Goal: Information Seeking & Learning: Learn about a topic

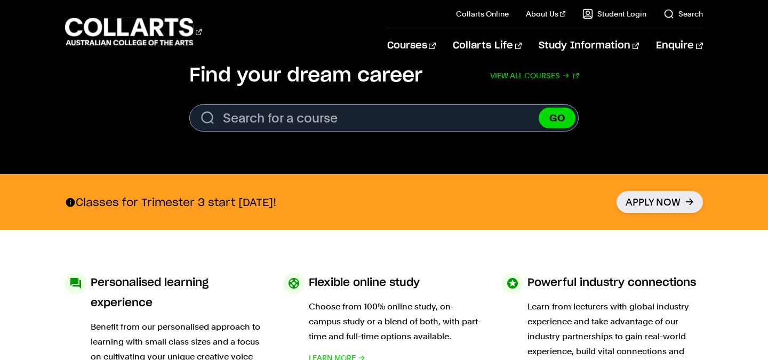
scroll to position [371, 0]
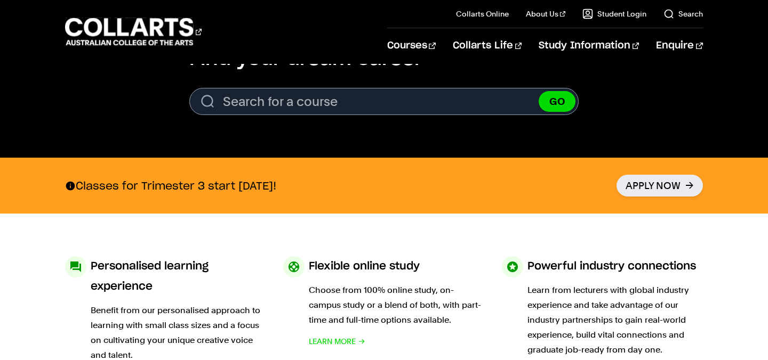
click at [371, 36] on div "Courses" at bounding box center [218, 32] width 306 height 30
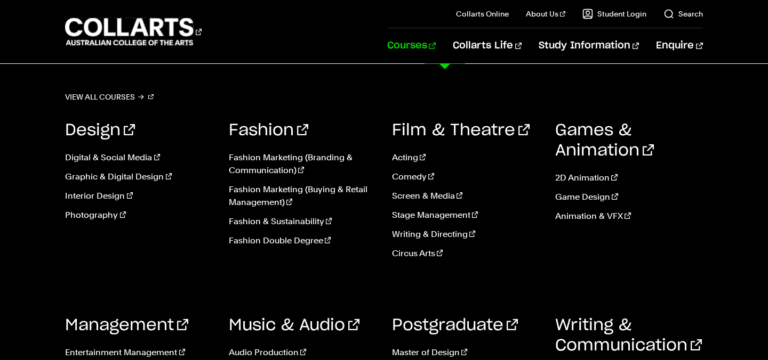
click at [436, 51] on link "Courses" at bounding box center [411, 45] width 49 height 35
click at [436, 42] on link "Courses" at bounding box center [411, 45] width 49 height 35
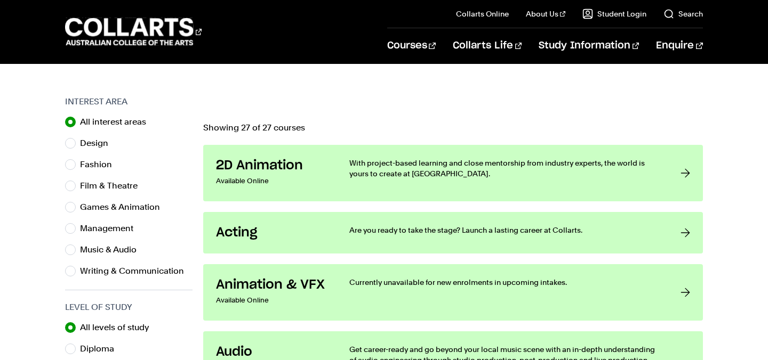
scroll to position [313, 0]
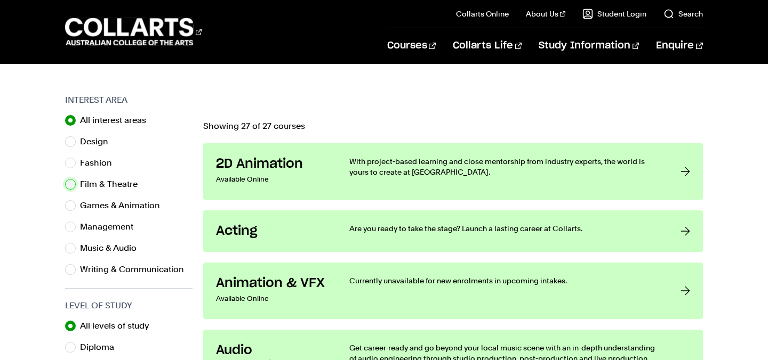
click at [74, 183] on input "Film & Theatre" at bounding box center [70, 184] width 11 height 11
radio input "true"
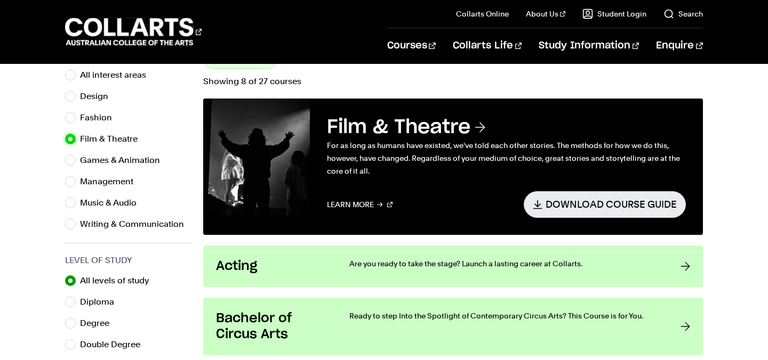
scroll to position [359, 0]
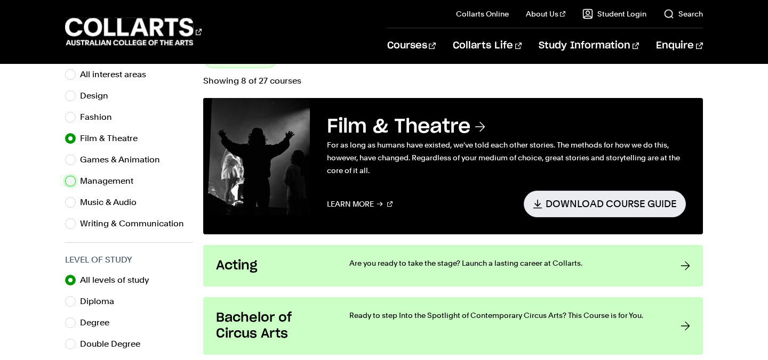
click at [71, 181] on input "Management" at bounding box center [70, 181] width 11 height 11
radio input "true"
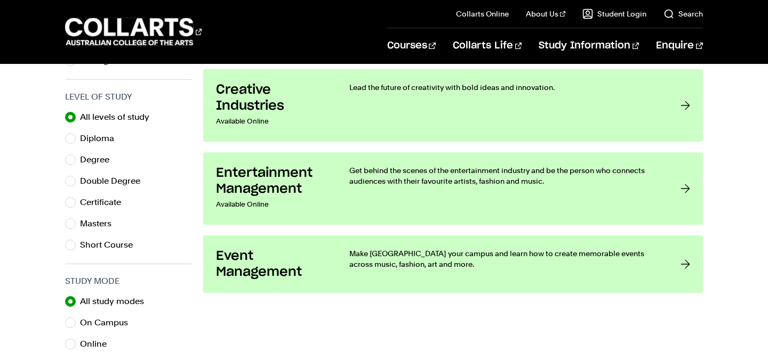
scroll to position [523, 0]
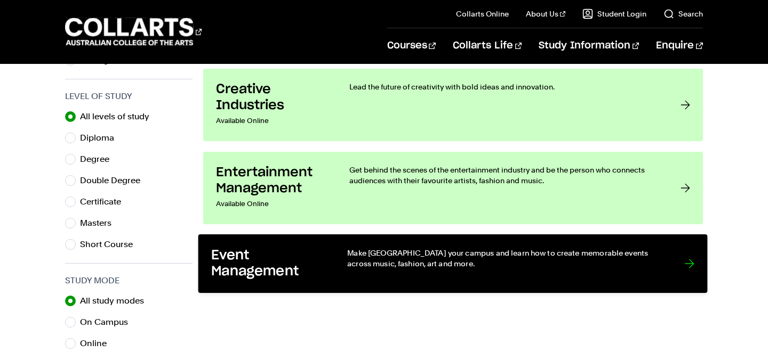
click at [682, 268] on link "Event Management Make Melbourne your campus and learn how to create memorable e…" at bounding box center [452, 264] width 509 height 59
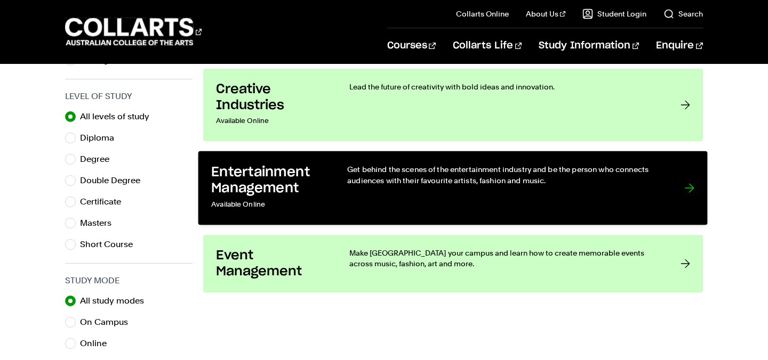
click at [466, 173] on p "Get behind the scenes of the entertainment industry and be the person who conne…" at bounding box center [506, 175] width 316 height 22
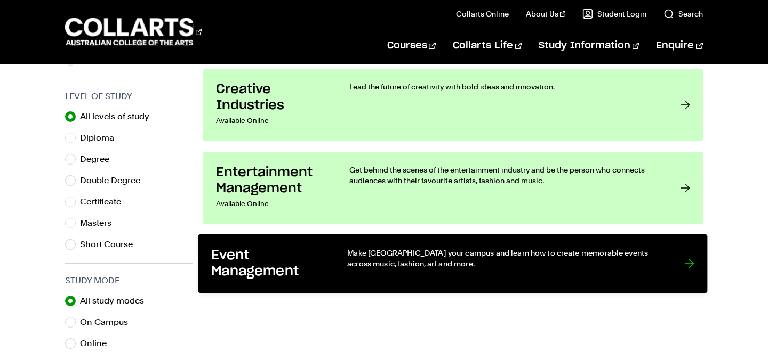
click at [454, 266] on p "Make [GEOGRAPHIC_DATA] your campus and learn how to create memorable events acr…" at bounding box center [506, 258] width 316 height 22
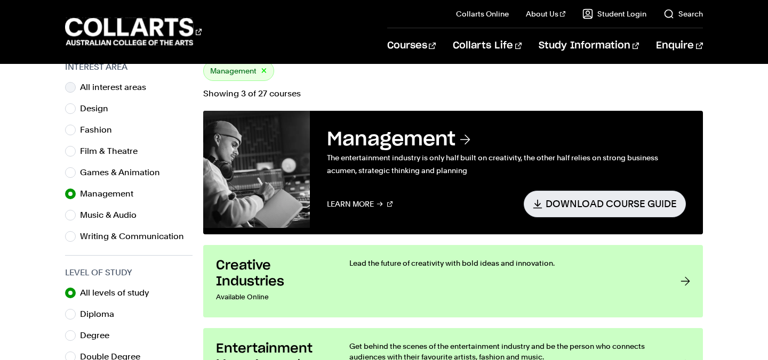
scroll to position [348, 0]
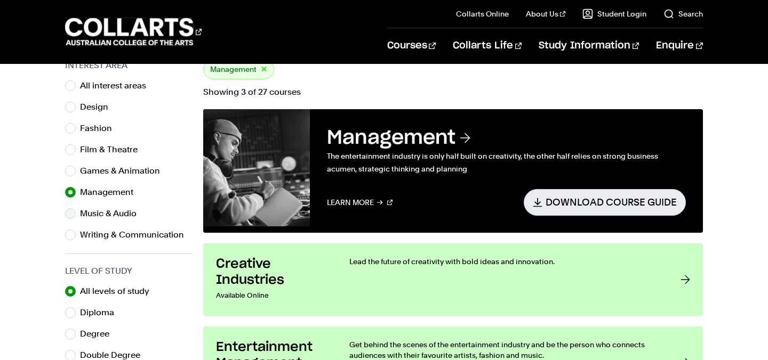
click at [78, 213] on div "Music & Audio" at bounding box center [128, 213] width 127 height 15
click at [71, 213] on input "Music & Audio" at bounding box center [70, 214] width 11 height 11
radio input "true"
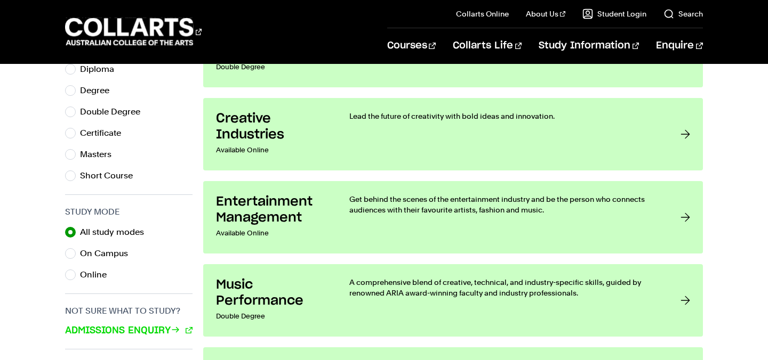
scroll to position [595, 0]
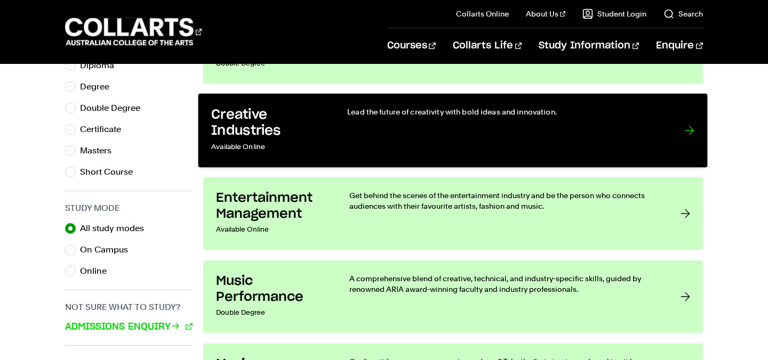
click at [479, 151] on div "Lead the future of creativity with bold ideas and innovation." at bounding box center [506, 131] width 316 height 48
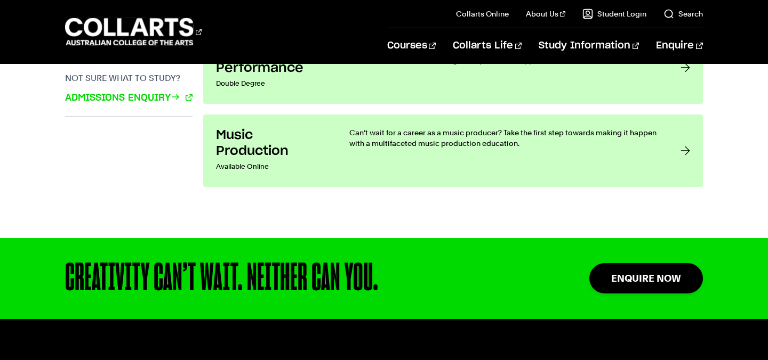
scroll to position [826, 0]
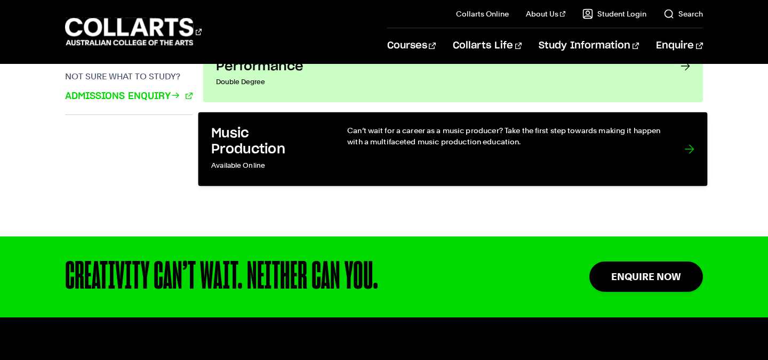
click at [567, 176] on link "Music Production Available Online Can’t wait for a career as a music producer? …" at bounding box center [452, 149] width 509 height 74
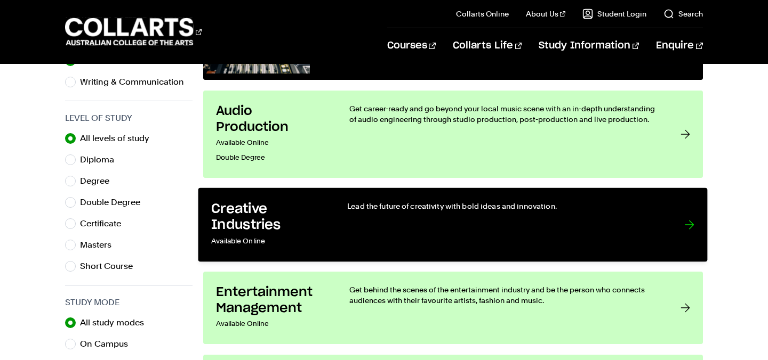
scroll to position [392, 0]
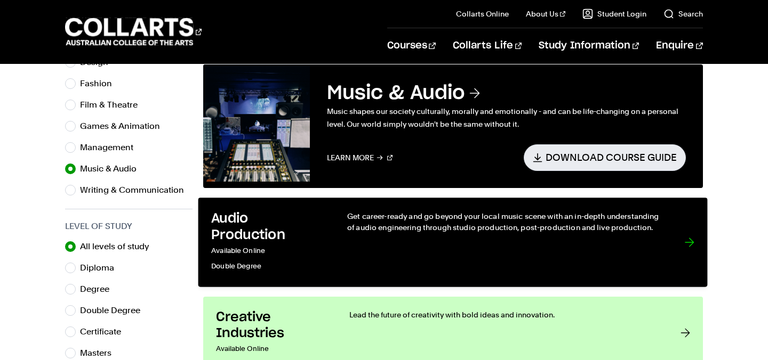
click at [368, 243] on div "Get career-ready and go beyond your local music scene with an in-depth understa…" at bounding box center [506, 242] width 316 height 63
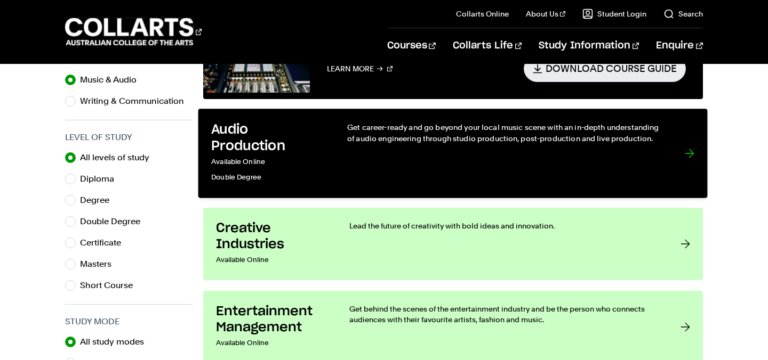
scroll to position [724, 0]
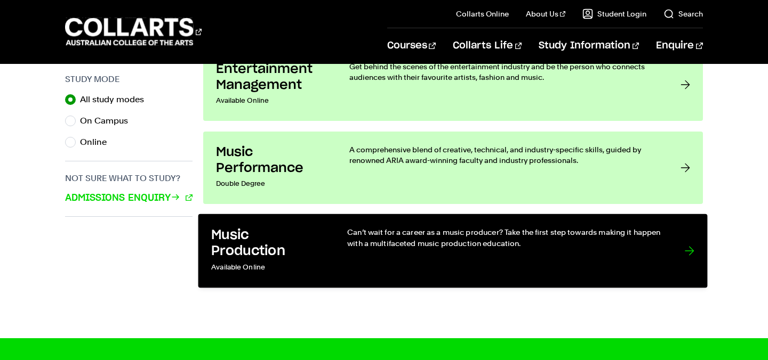
click at [511, 243] on p "Can’t wait for a career as a music producer? Take the first step towards making…" at bounding box center [506, 238] width 316 height 22
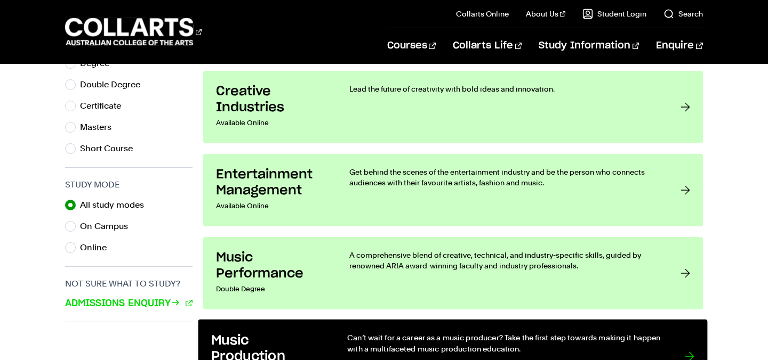
scroll to position [607, 0]
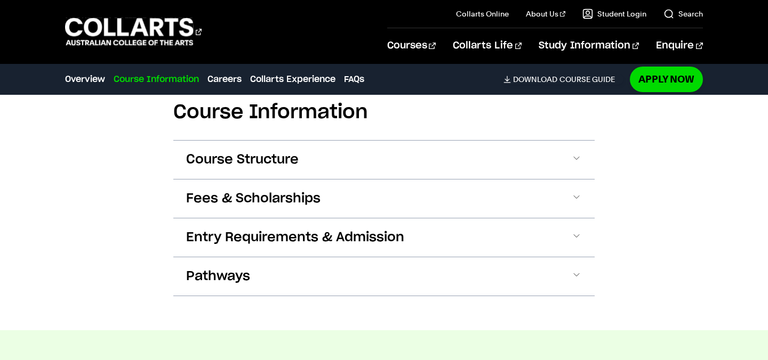
scroll to position [1142, 0]
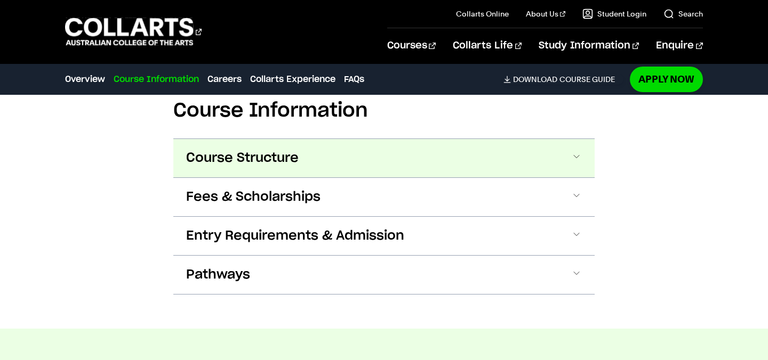
click at [579, 159] on span at bounding box center [576, 158] width 11 height 14
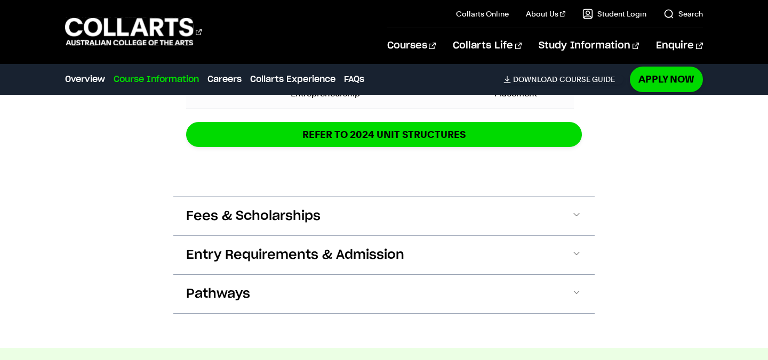
scroll to position [1938, 0]
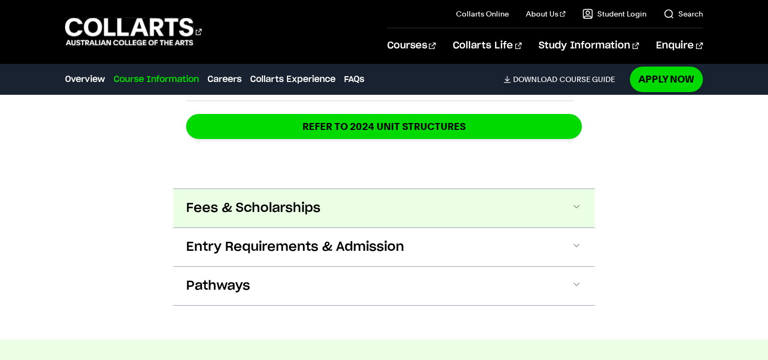
click at [587, 204] on button "Fees & Scholarships" at bounding box center [383, 208] width 421 height 38
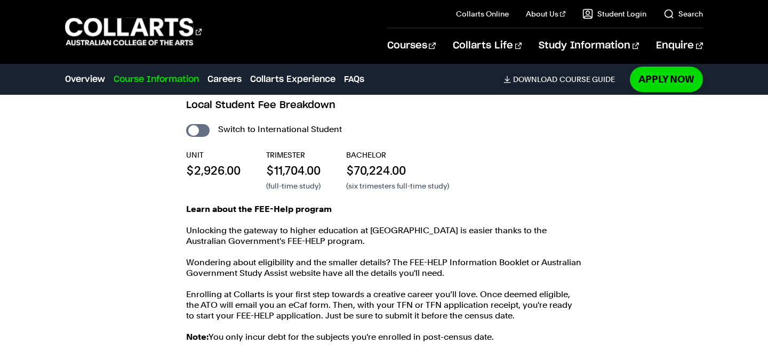
scroll to position [2078, 0]
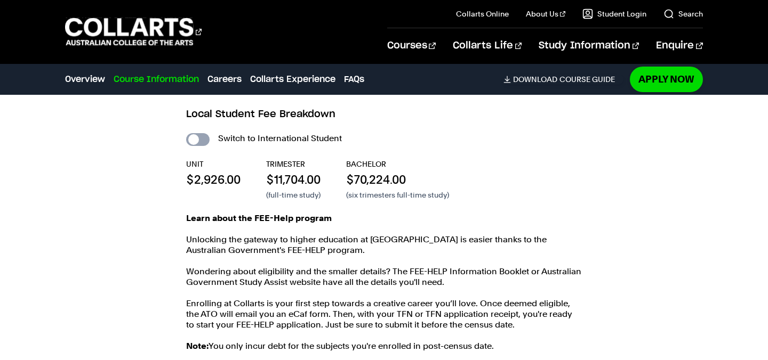
click at [197, 137] on input "International Student" at bounding box center [197, 139] width 23 height 13
checkbox input "true"
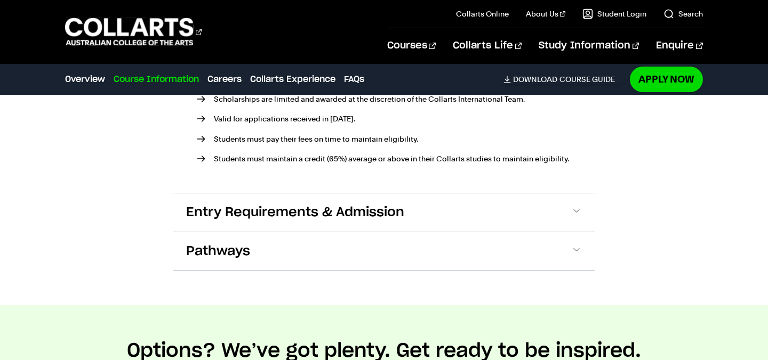
scroll to position [2628, 0]
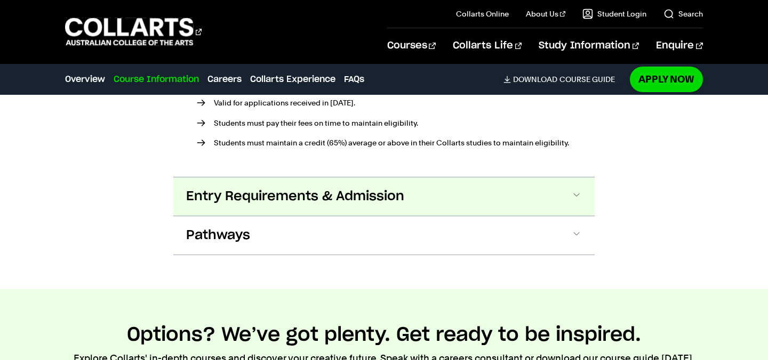
click at [0, 0] on span at bounding box center [0, 0] width 0 height 0
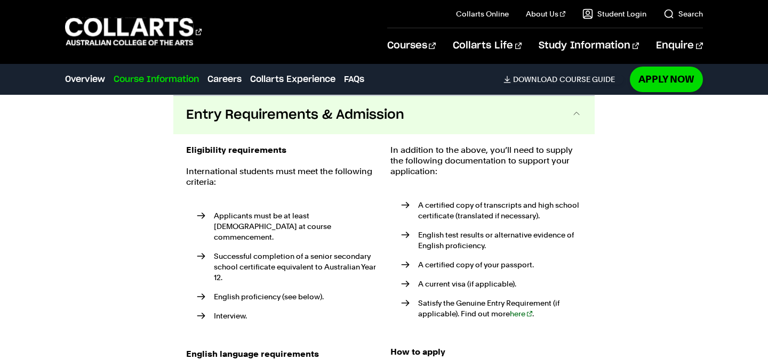
scroll to position [2730, 0]
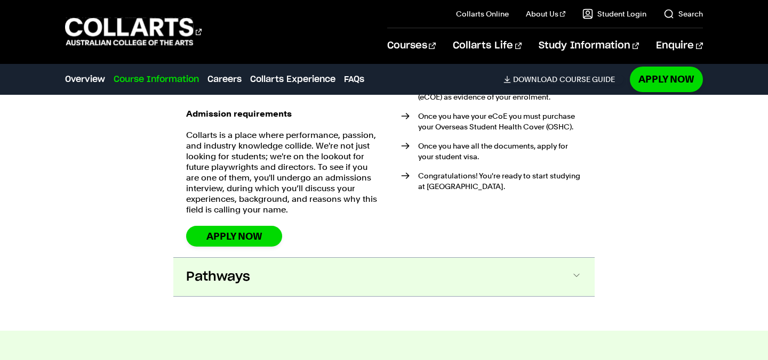
click at [0, 0] on span at bounding box center [0, 0] width 0 height 0
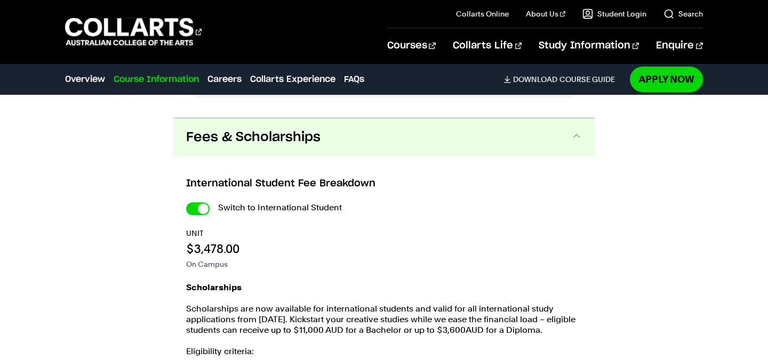
scroll to position [2313, 0]
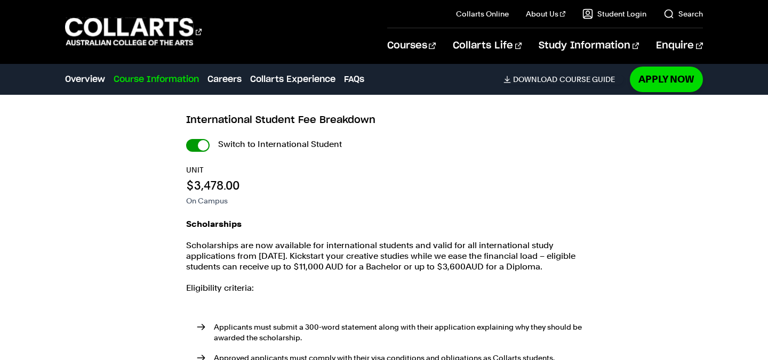
click at [0, 0] on input "International Student" at bounding box center [0, 0] width 0 height 0
checkbox input "false"
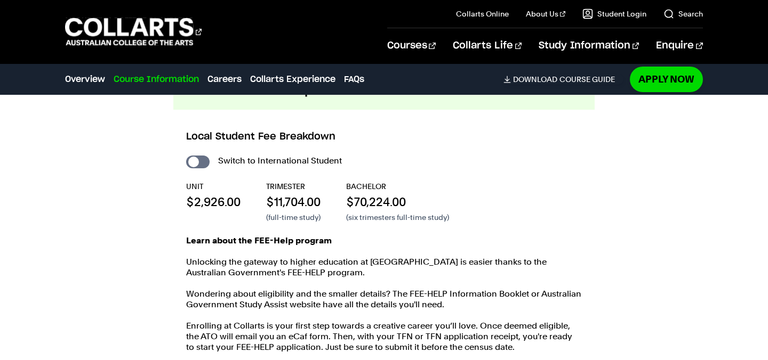
scroll to position [2055, 0]
click at [200, 164] on input "International Student" at bounding box center [197, 162] width 23 height 13
checkbox input "true"
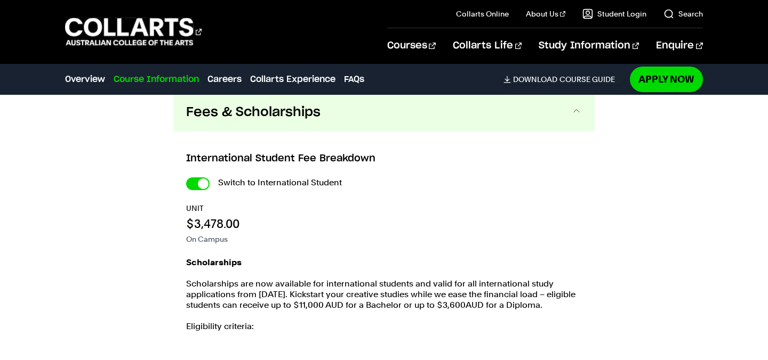
scroll to position [2275, 0]
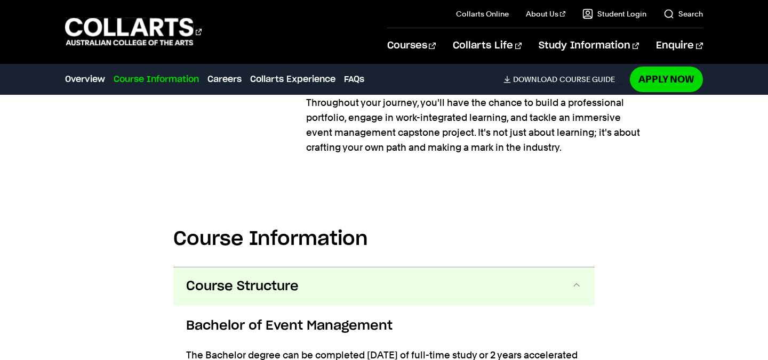
scroll to position [2055, 0]
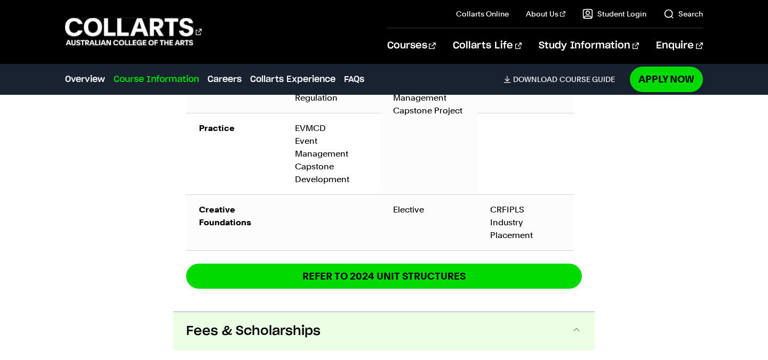
scroll to position [2313, 0]
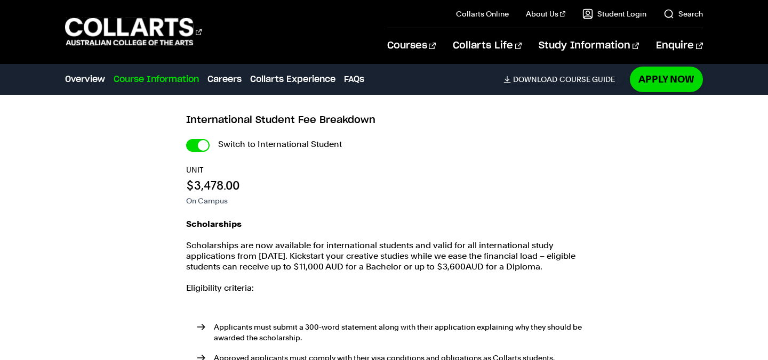
scroll to position [2078, 0]
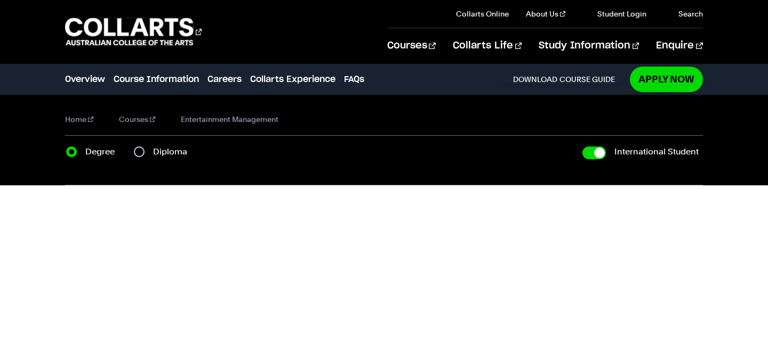
checkbox input "true"
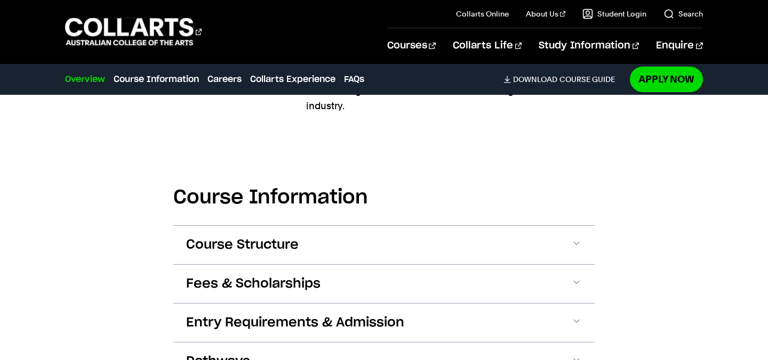
scroll to position [1484, 0]
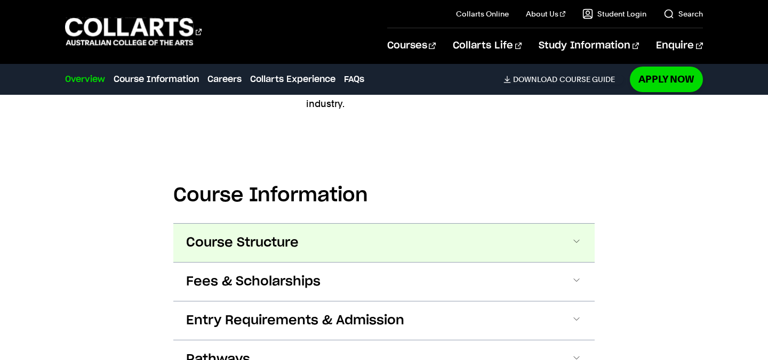
click at [0, 0] on span at bounding box center [0, 0] width 0 height 0
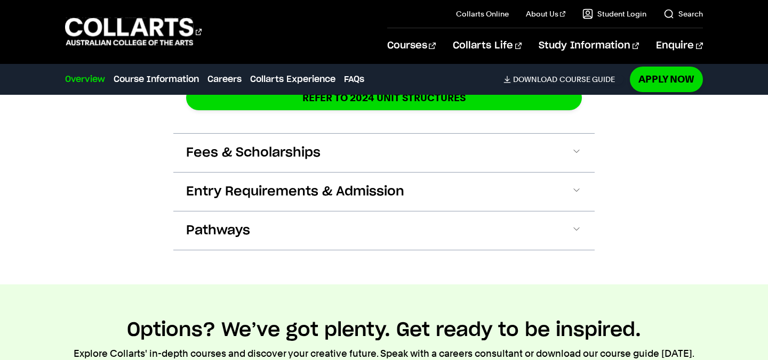
scroll to position [2696, 0]
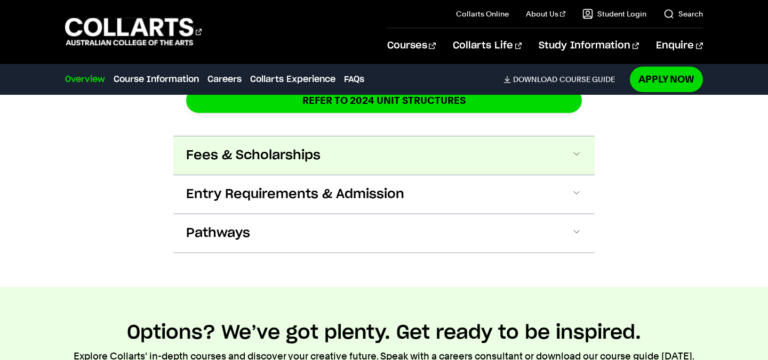
click at [0, 0] on button "Fees & Scholarships" at bounding box center [0, 0] width 0 height 0
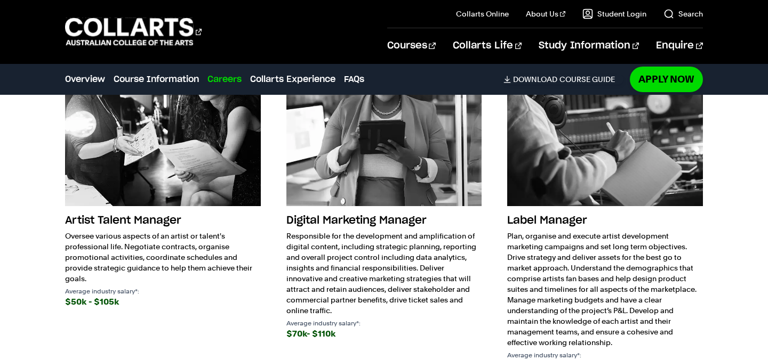
scroll to position [3657, 0]
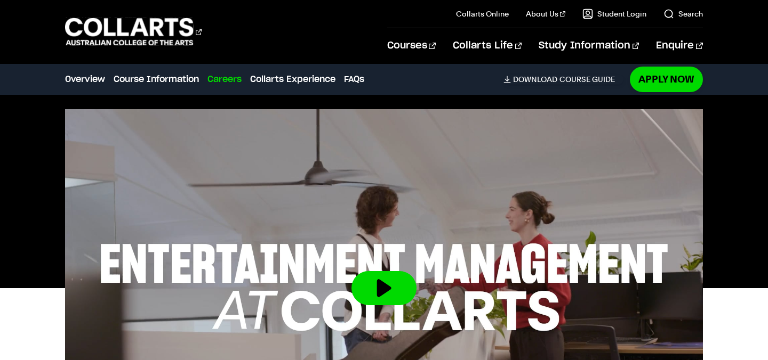
scroll to position [335, 0]
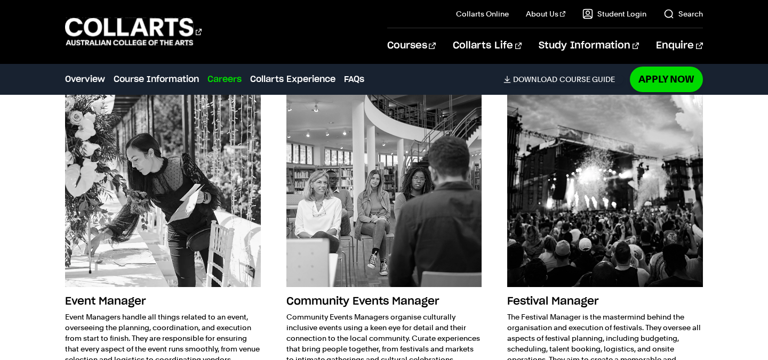
scroll to position [1664, 0]
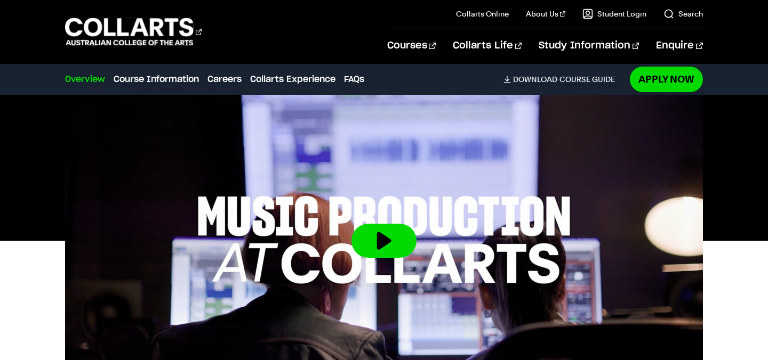
scroll to position [314, 0]
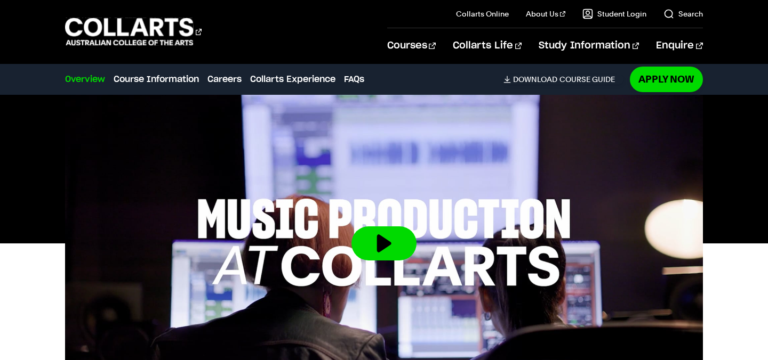
click at [722, 357] on div at bounding box center [384, 244] width 768 height 358
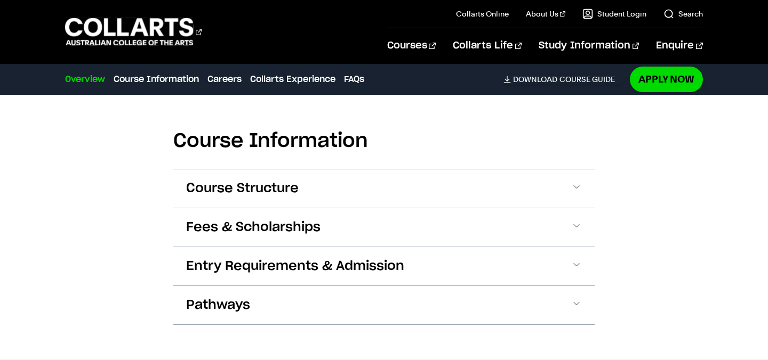
scroll to position [1362, 0]
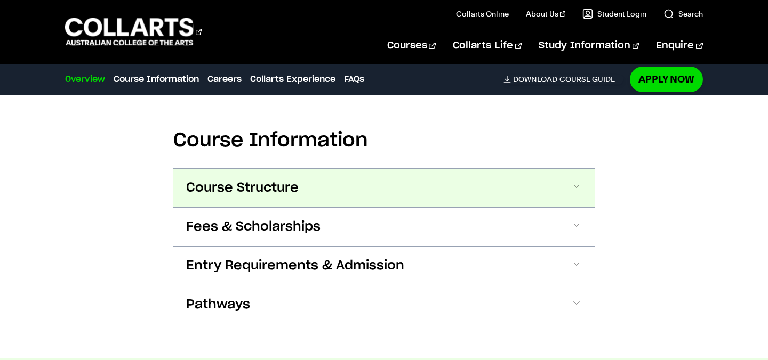
click at [0, 0] on span at bounding box center [0, 0] width 0 height 0
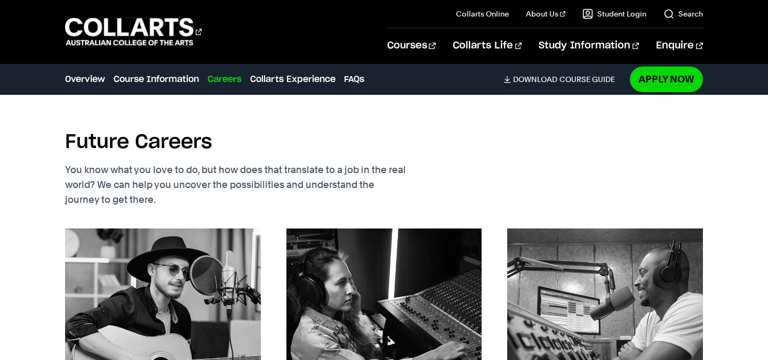
scroll to position [2813, 0]
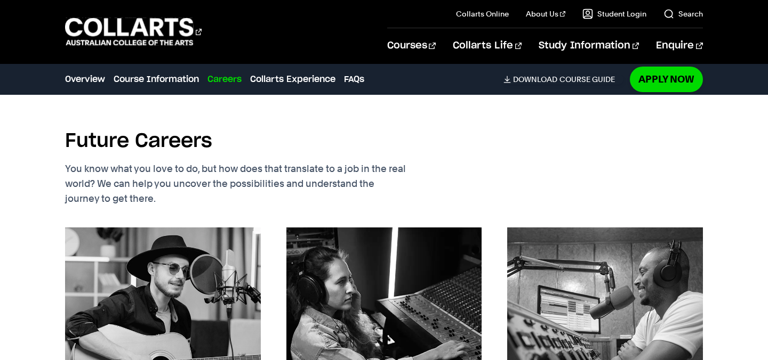
click at [231, 77] on link "Careers" at bounding box center [224, 79] width 34 height 13
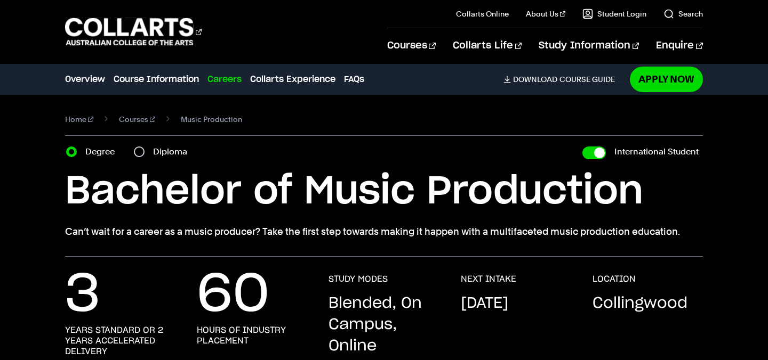
scroll to position [0, 0]
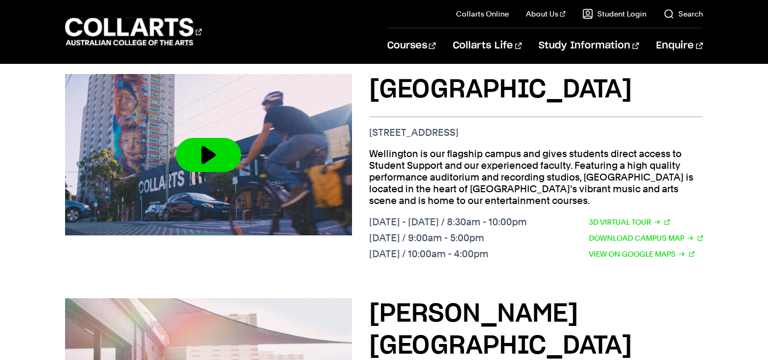
scroll to position [444, 0]
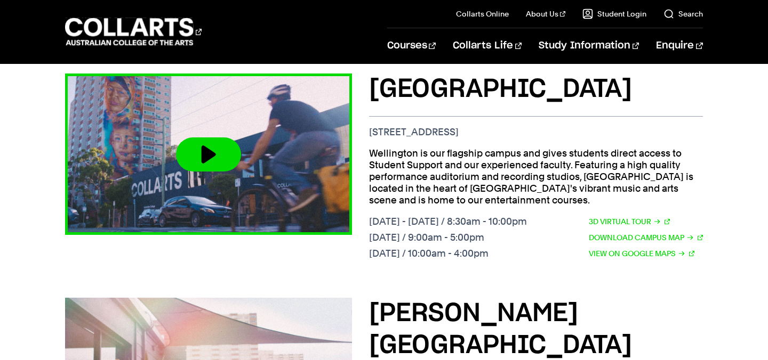
click at [226, 162] on button at bounding box center [208, 155] width 65 height 34
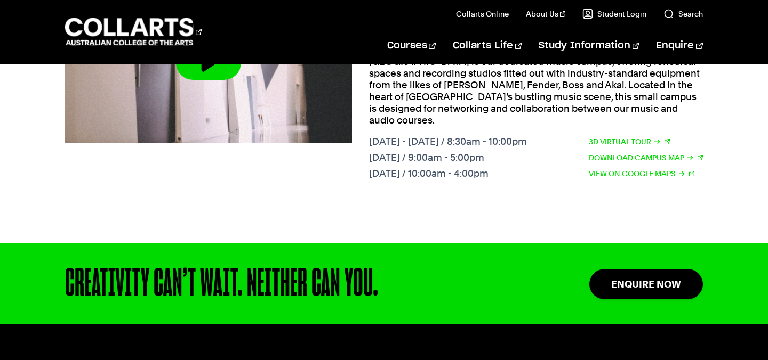
scroll to position [1116, 0]
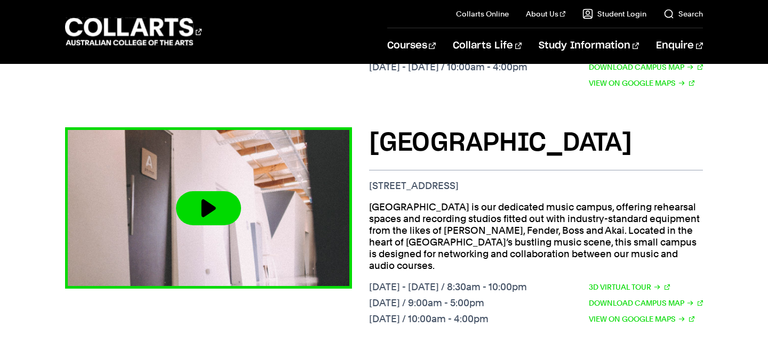
click at [221, 191] on button at bounding box center [208, 208] width 65 height 34
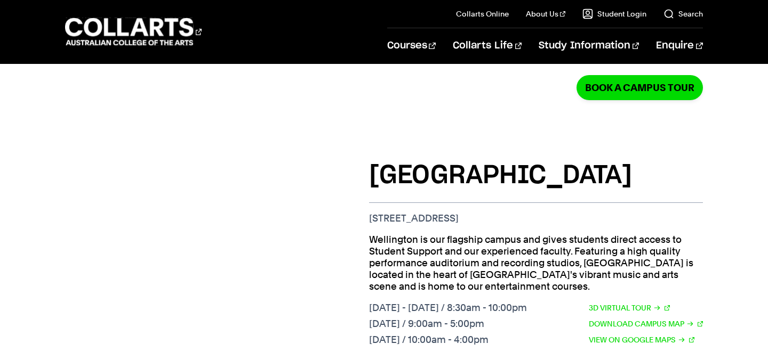
scroll to position [320, 0]
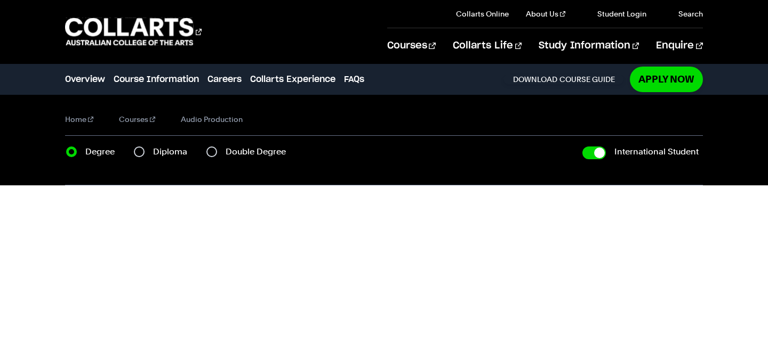
checkbox input "true"
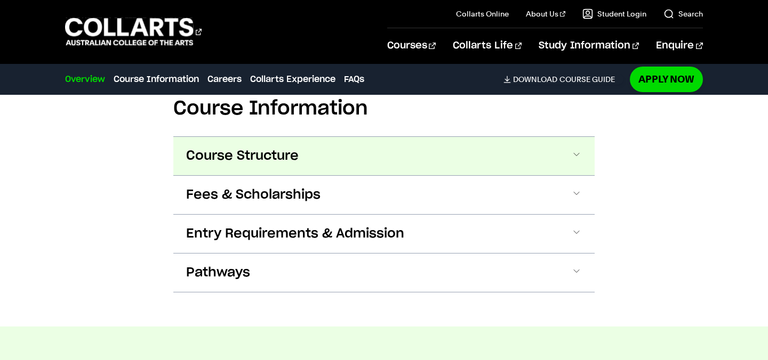
click at [0, 0] on span at bounding box center [0, 0] width 0 height 0
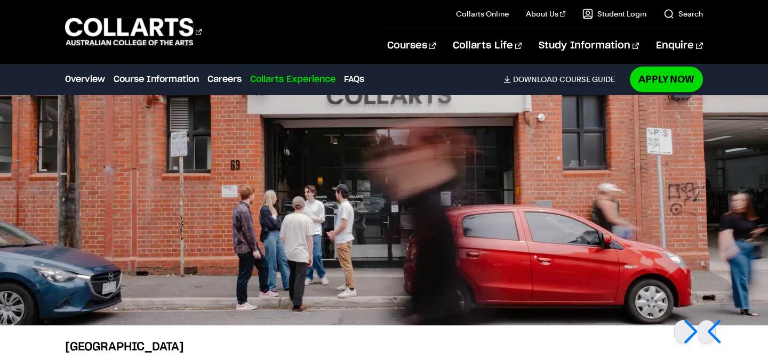
scroll to position [3122, 0]
